Goal: Task Accomplishment & Management: Manage account settings

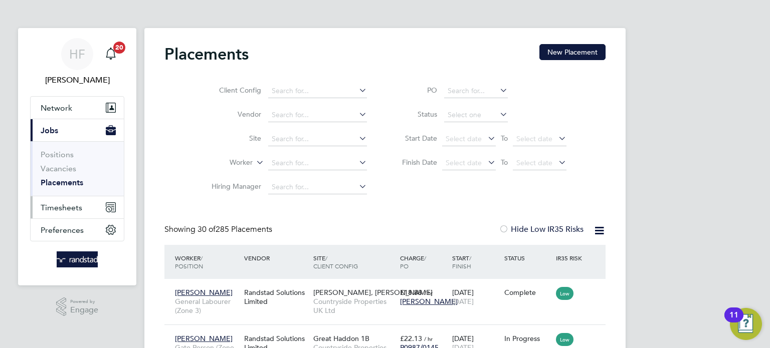
click at [73, 204] on span "Timesheets" at bounding box center [62, 208] width 42 height 10
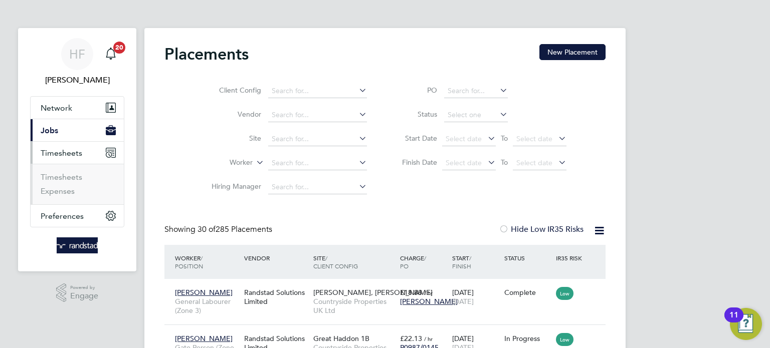
click at [70, 169] on ul "Timesheets Expenses" at bounding box center [77, 184] width 93 height 41
click at [64, 180] on link "Timesheets" at bounding box center [62, 177] width 42 height 10
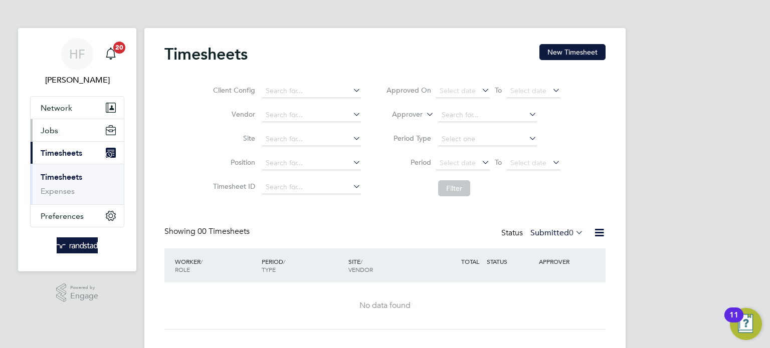
click at [62, 135] on button "Jobs" at bounding box center [77, 130] width 93 height 22
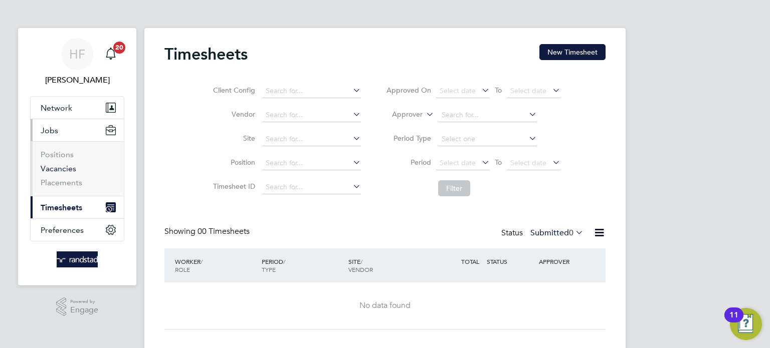
click at [68, 167] on link "Vacancies" at bounding box center [59, 169] width 36 height 10
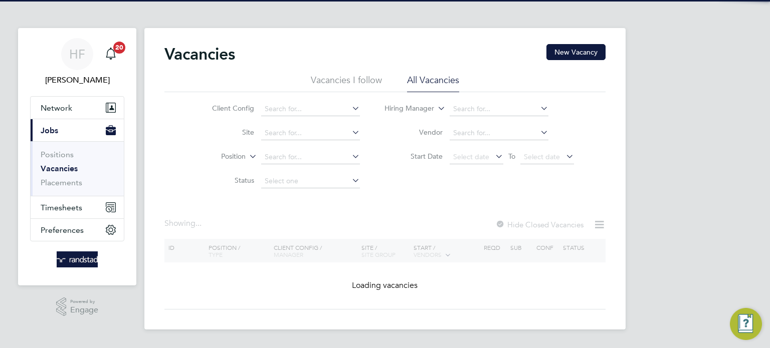
drag, startPoint x: 265, startPoint y: 132, endPoint x: 364, endPoint y: 134, distance: 99.2
click at [267, 132] on input at bounding box center [310, 133] width 99 height 14
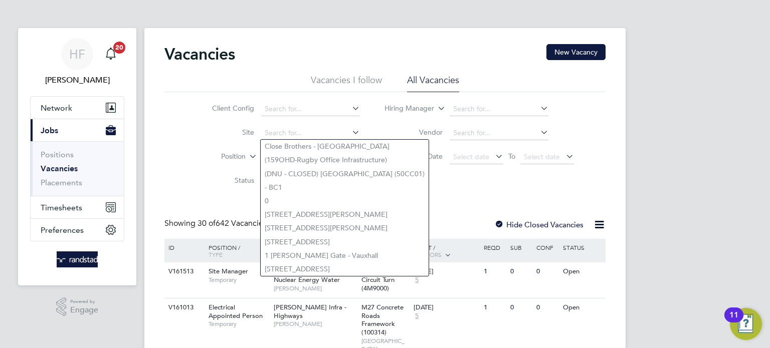
click at [165, 123] on div "Client Config Site Position Status Hiring Manager Vendor Start Date Select date…" at bounding box center [384, 142] width 441 height 101
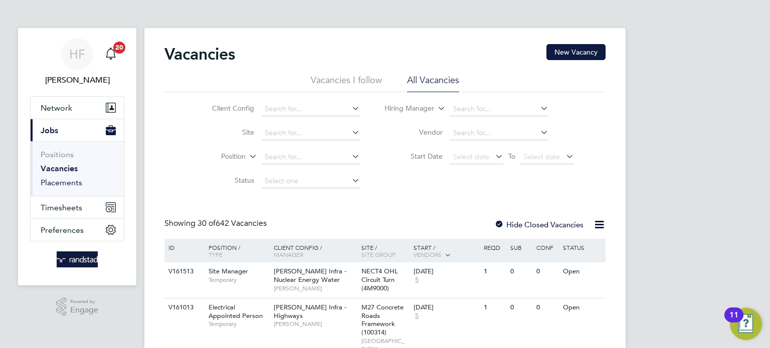
click at [68, 180] on link "Placements" at bounding box center [62, 183] width 42 height 10
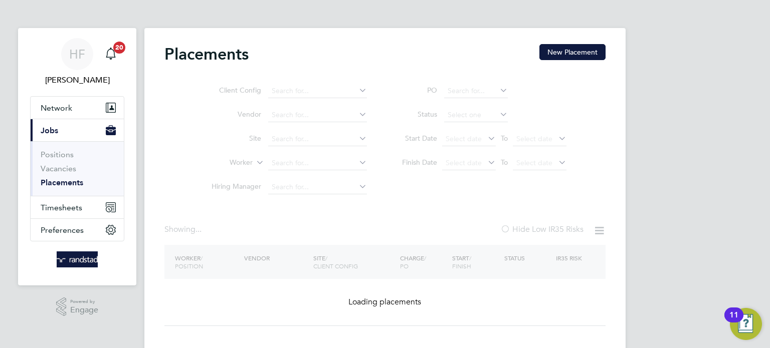
click at [298, 141] on ul "Client Config Vendor Site Worker Hiring Manager" at bounding box center [285, 139] width 188 height 120
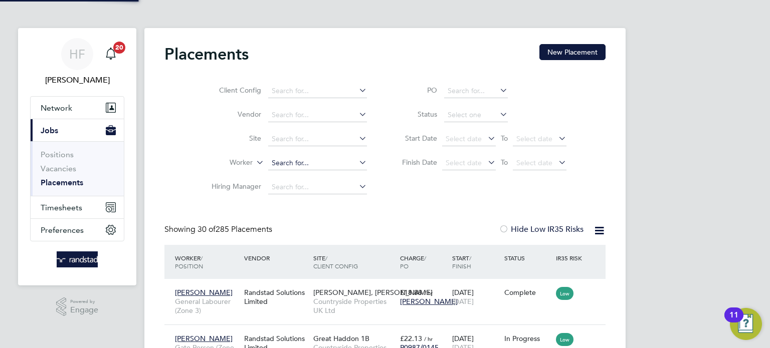
scroll to position [38, 87]
click at [292, 164] on input at bounding box center [317, 163] width 99 height 14
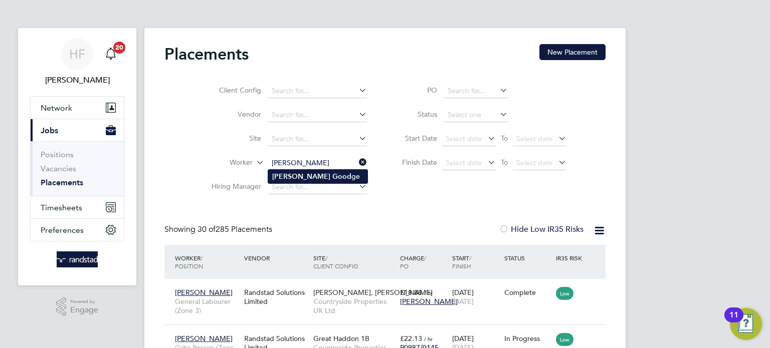
click at [332, 177] on b "Good" at bounding box center [341, 176] width 19 height 9
type input "[PERSON_NAME]"
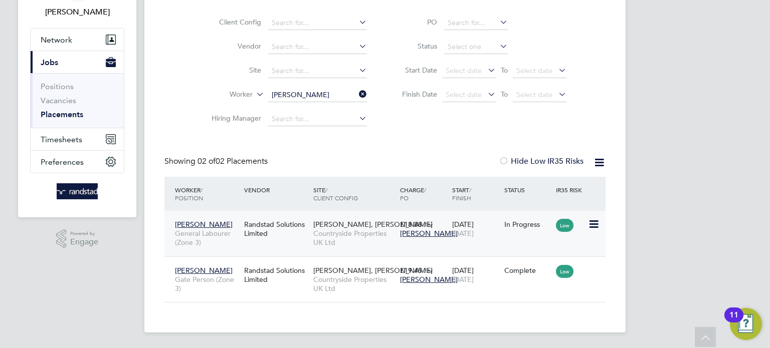
click at [330, 241] on span "Countryside Properties UK Ltd" at bounding box center [354, 238] width 82 height 18
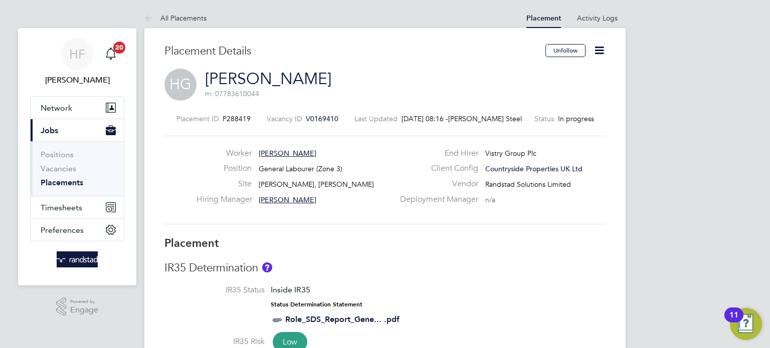
click at [597, 52] on icon at bounding box center [599, 50] width 13 height 13
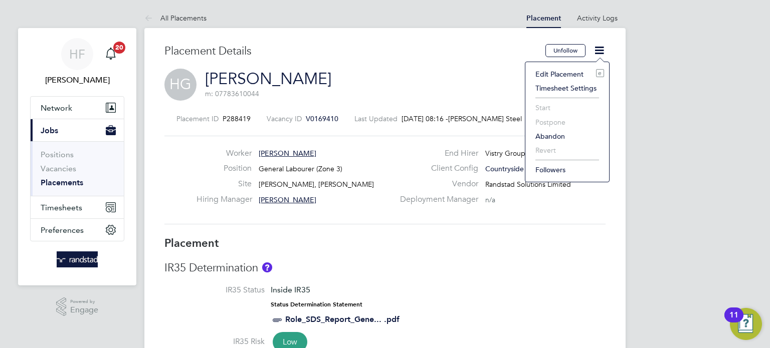
click at [554, 73] on li "Edit Placement e" at bounding box center [567, 74] width 74 height 14
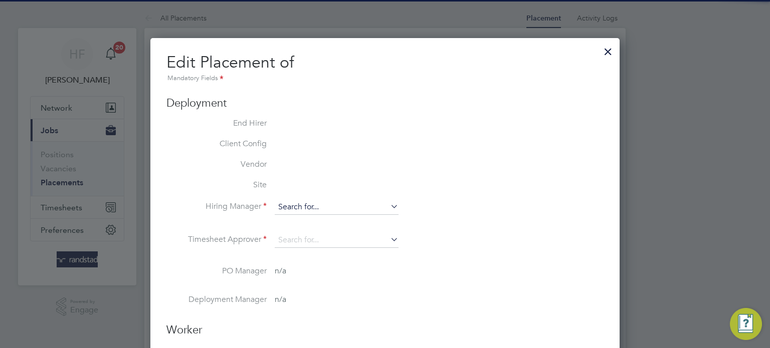
type input "John Patten"
type input "Andy Pearce"
type input "[DATE]"
type input "07:30"
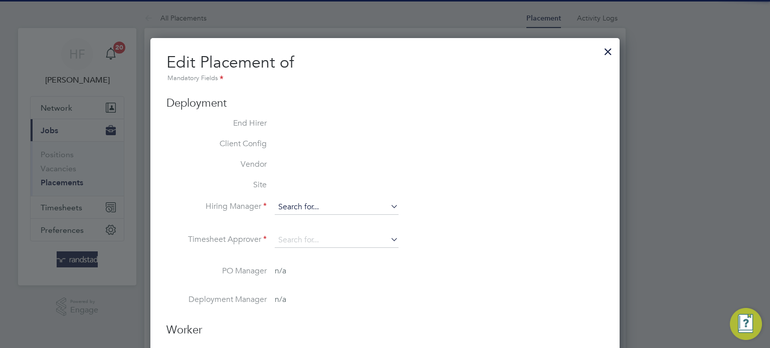
type input "16:30"
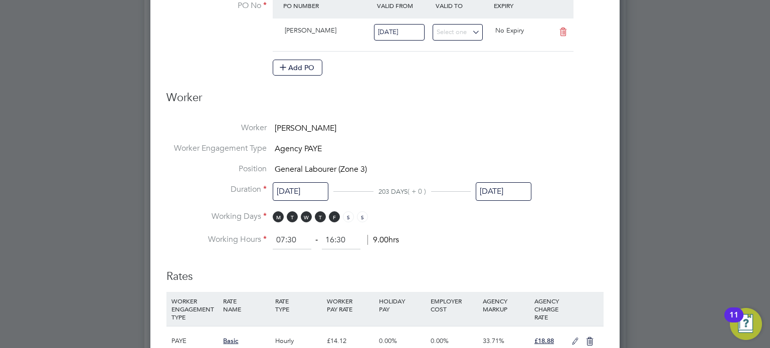
click at [502, 187] on input "[DATE]" at bounding box center [504, 191] width 56 height 19
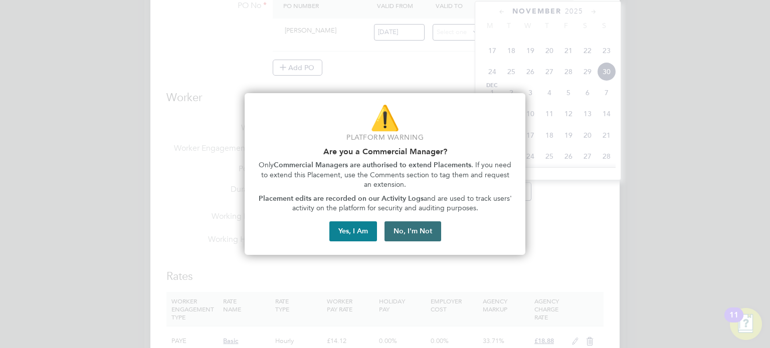
click at [410, 230] on button "No, I'm Not" at bounding box center [412, 231] width 57 height 20
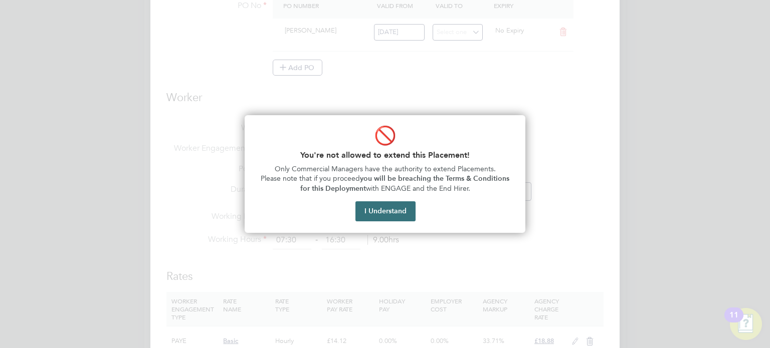
click at [382, 208] on button "I Understand" at bounding box center [385, 211] width 60 height 20
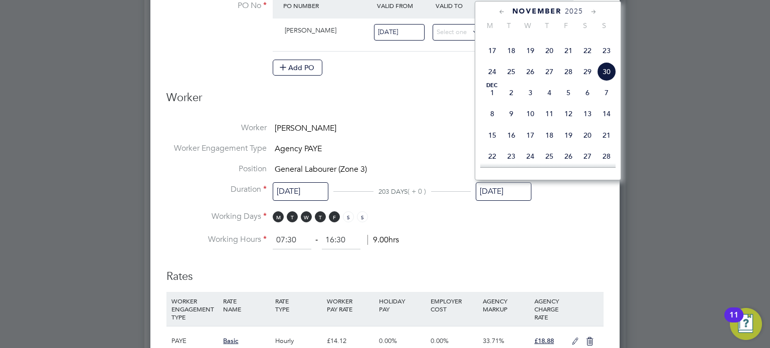
click at [526, 251] on ng-form "Deployment End Hirer Vistry Group Plc Client Config Countryside Properties UK L…" at bounding box center [384, 214] width 437 height 1020
click at [506, 194] on input "[DATE]" at bounding box center [504, 191] width 56 height 19
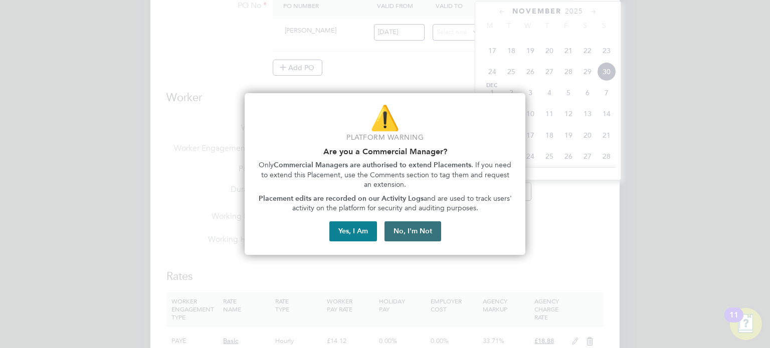
click at [425, 234] on button "No, I'm Not" at bounding box center [412, 231] width 57 height 20
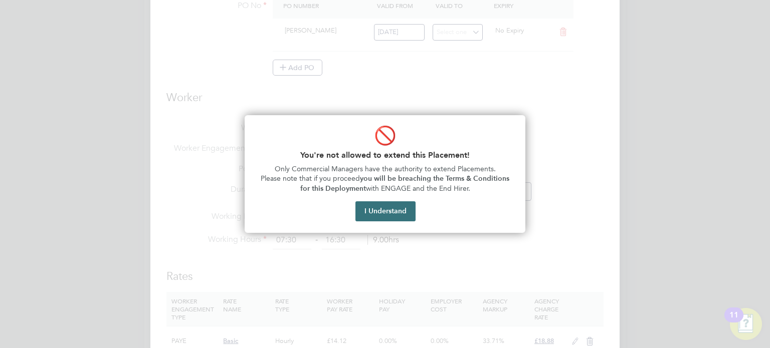
click at [387, 217] on button "I Understand" at bounding box center [385, 211] width 60 height 20
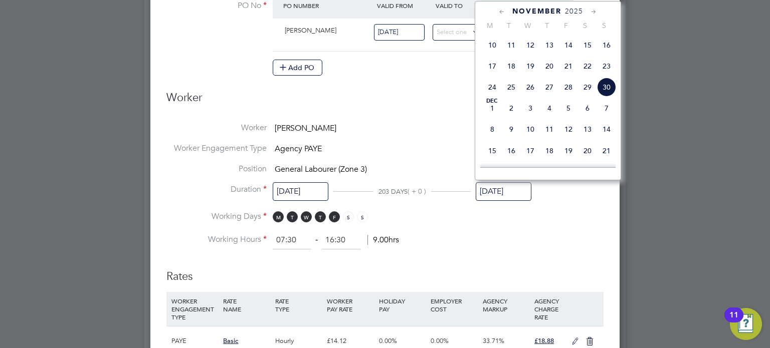
click at [500, 12] on icon at bounding box center [502, 12] width 10 height 11
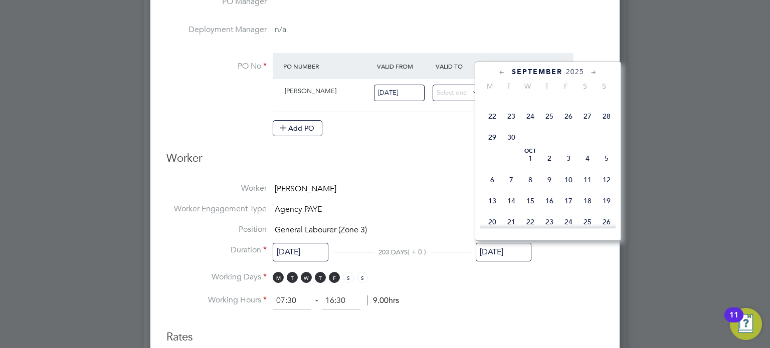
scroll to position [150, 0]
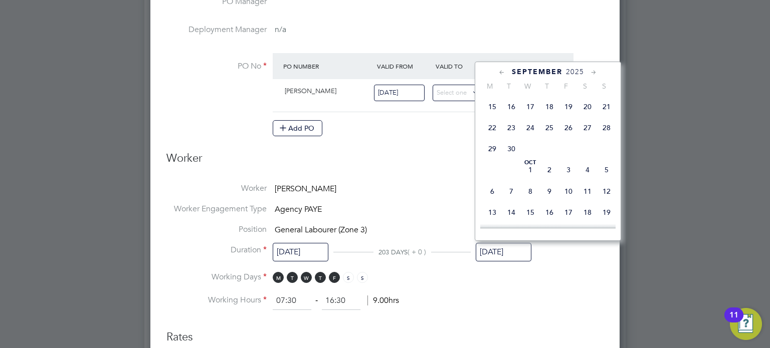
click at [501, 72] on icon at bounding box center [502, 72] width 10 height 11
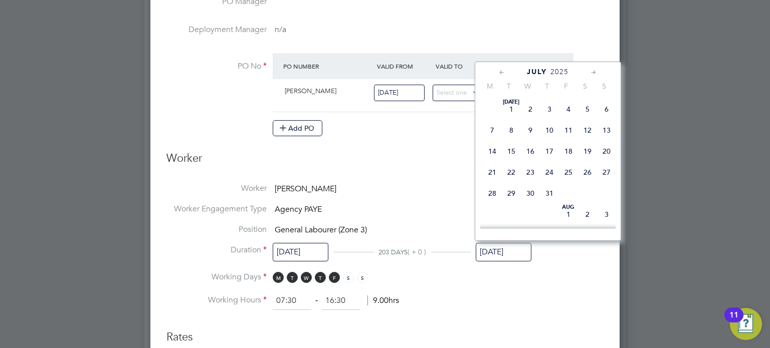
click at [501, 72] on icon at bounding box center [502, 72] width 10 height 11
